Goal: Task Accomplishment & Management: Use online tool/utility

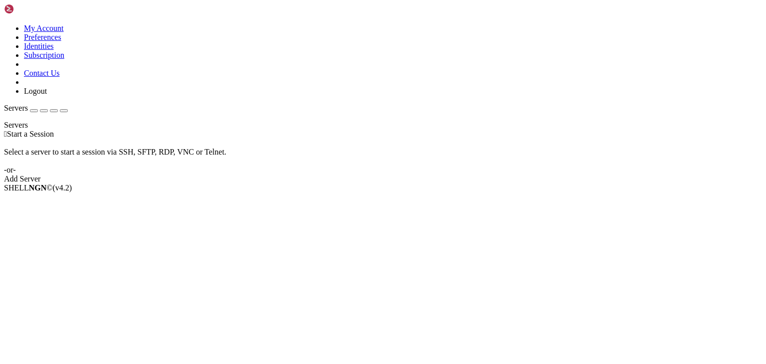
click at [461, 184] on div " Start a Session Select a server to start a session via SSH, SFTP, RDP, VNC or…" at bounding box center [383, 157] width 758 height 54
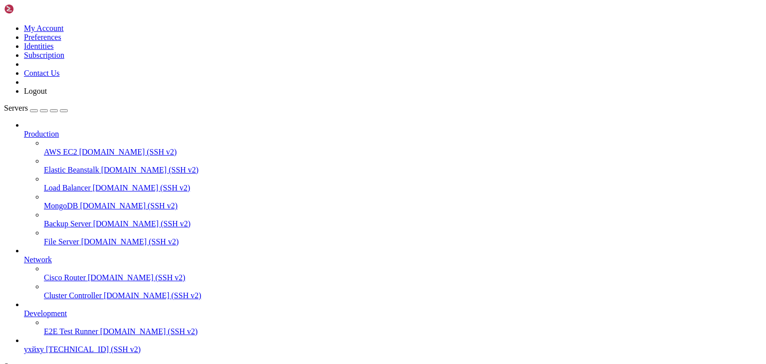
scroll to position [38, 0]
click at [56, 345] on span "[TECHNICAL_ID] (SSH v2)" at bounding box center [93, 349] width 95 height 8
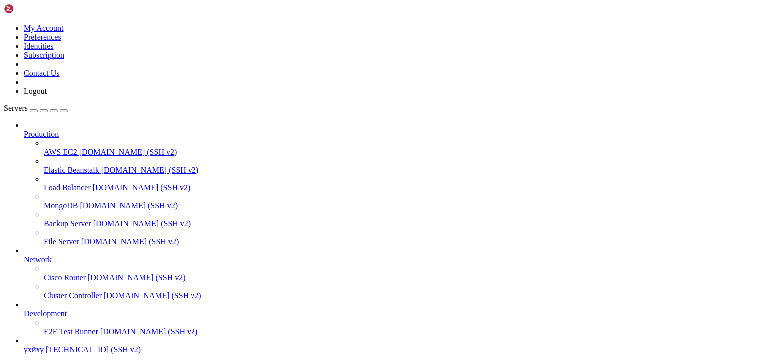
type input "/root"
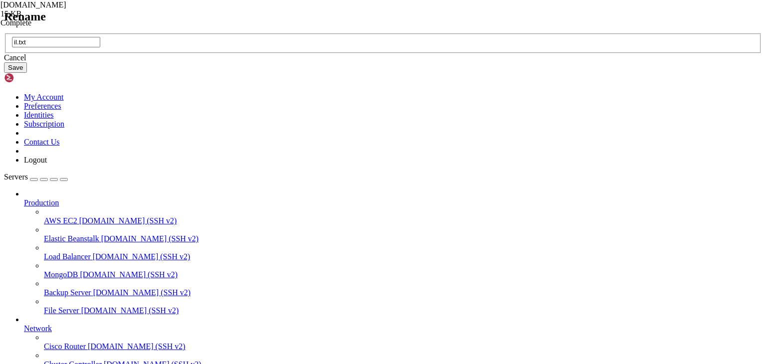
type input "il.txt"
click at [27, 73] on button "Save" at bounding box center [15, 67] width 23 height 10
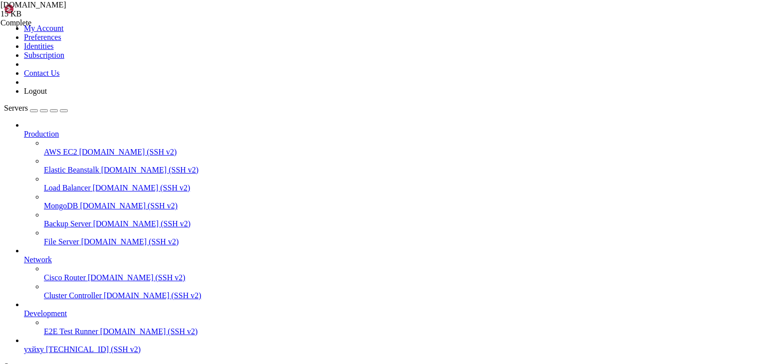
type textarea "# end"
